Goal: Transaction & Acquisition: Book appointment/travel/reservation

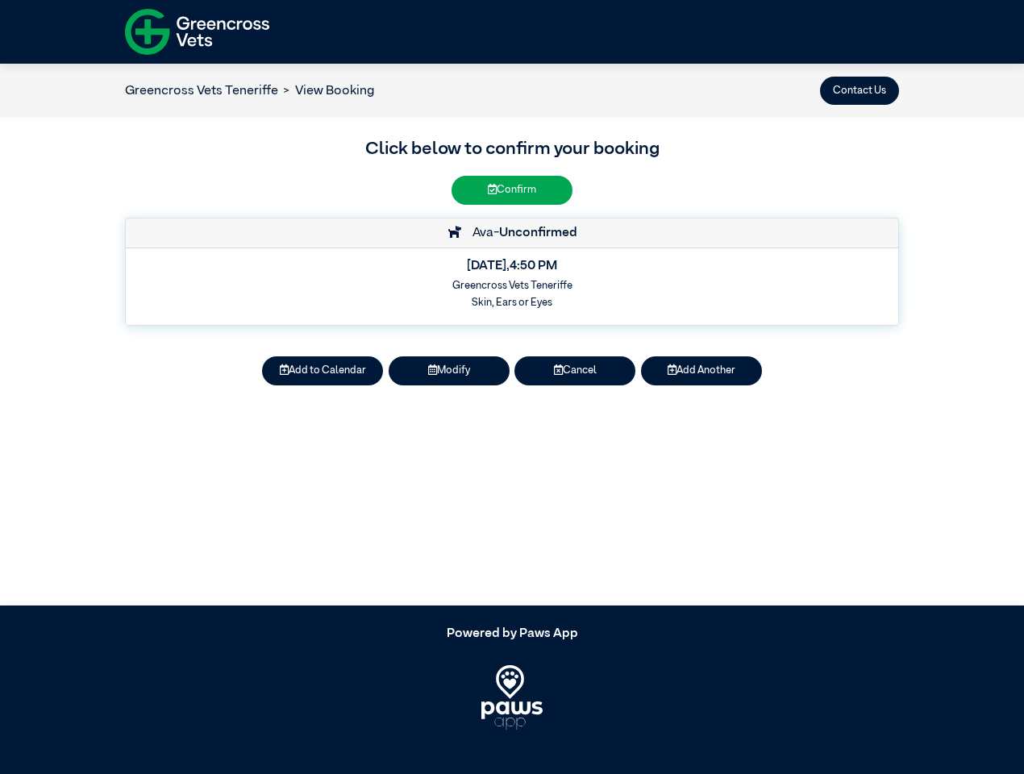
click at [860, 90] on button "Contact Us" at bounding box center [859, 91] width 79 height 28
click at [323, 371] on button "Add to Calendar" at bounding box center [322, 370] width 121 height 28
click at [449, 371] on button "Modify" at bounding box center [449, 370] width 121 height 28
click at [575, 371] on button "Cancel" at bounding box center [574, 370] width 121 height 28
click at [702, 371] on button "Add Another" at bounding box center [701, 370] width 121 height 28
